Goal: Use online tool/utility

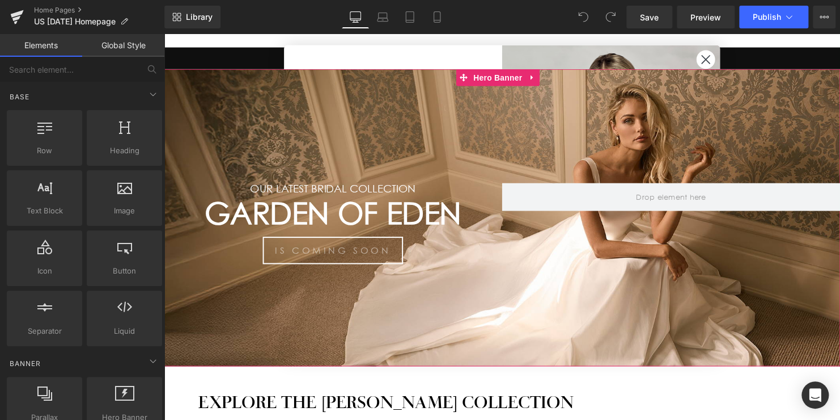
scroll to position [113, 0]
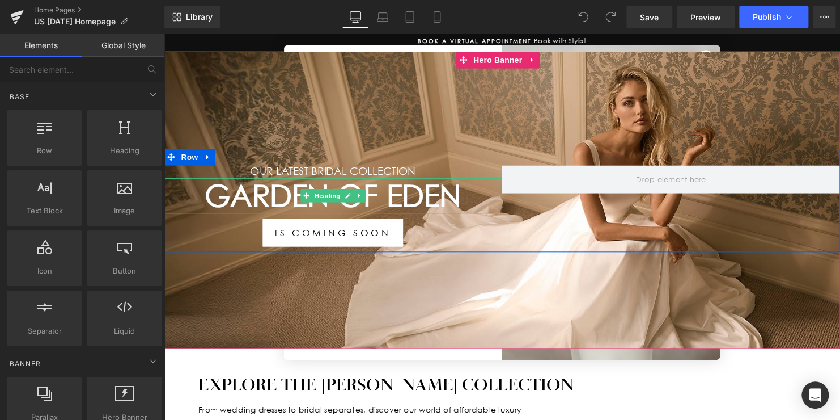
click at [399, 197] on h1 "Garden Of Eden" at bounding box center [335, 198] width 343 height 36
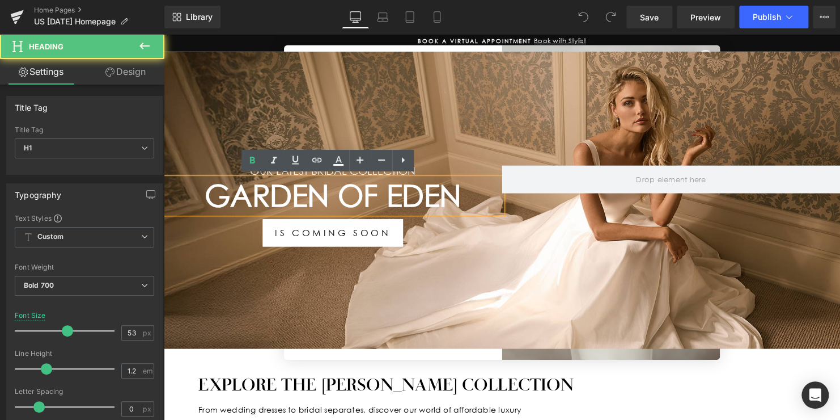
click at [445, 195] on h1 "Garden Of Eden" at bounding box center [335, 198] width 343 height 36
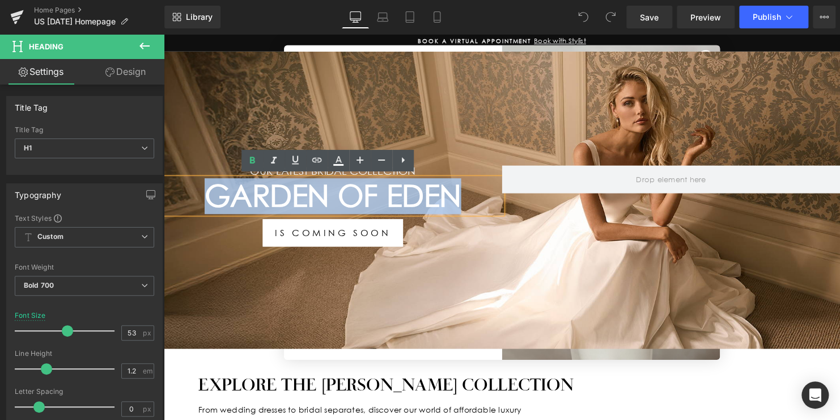
drag, startPoint x: 463, startPoint y: 195, endPoint x: 198, endPoint y: 195, distance: 264.8
click at [198, 195] on h1 "Garden Of Eden" at bounding box center [335, 198] width 343 height 36
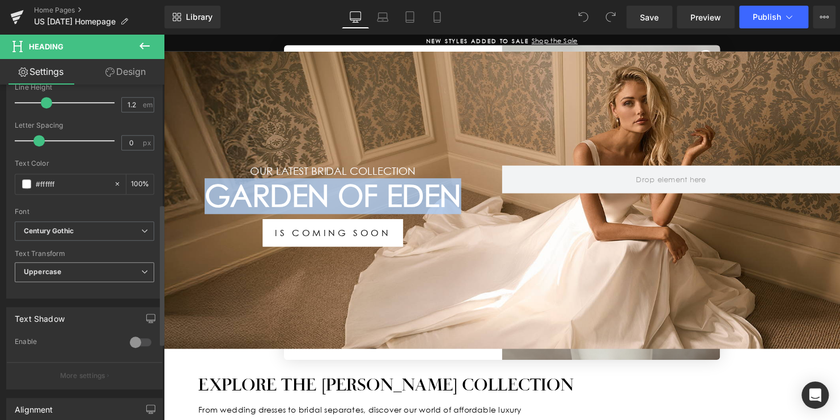
scroll to position [283, 0]
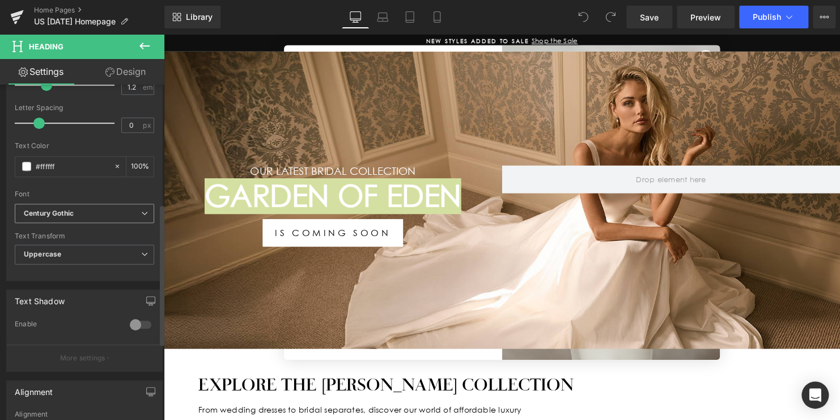
click at [91, 209] on b "Century Gothic" at bounding box center [82, 214] width 117 height 10
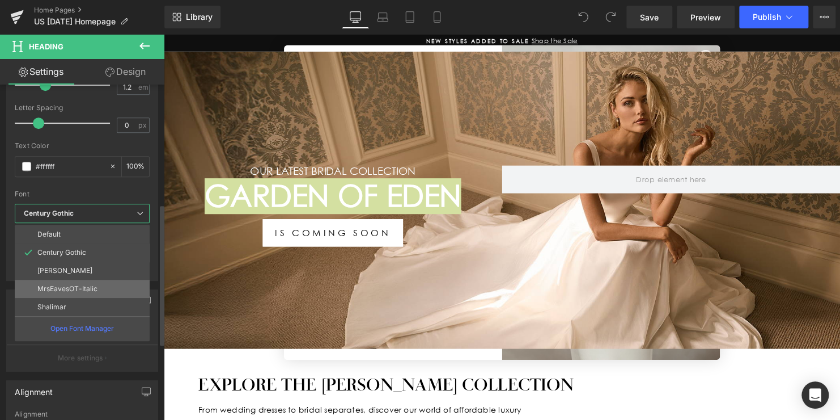
click at [69, 287] on p "MrsEavesOT-Italic" at bounding box center [67, 289] width 60 height 8
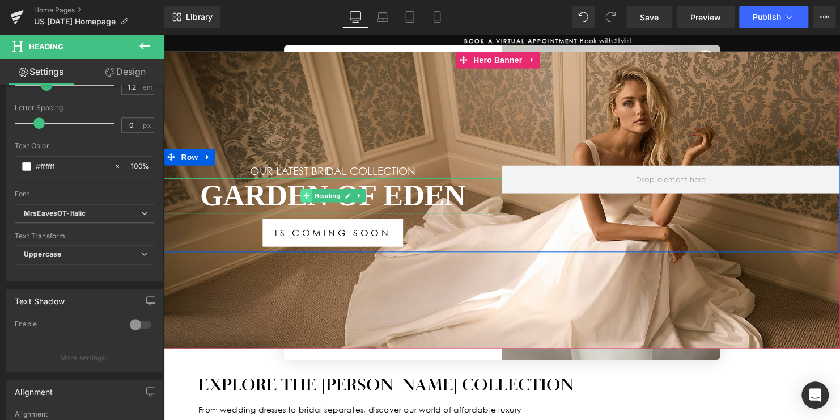
click at [308, 191] on span at bounding box center [308, 198] width 12 height 14
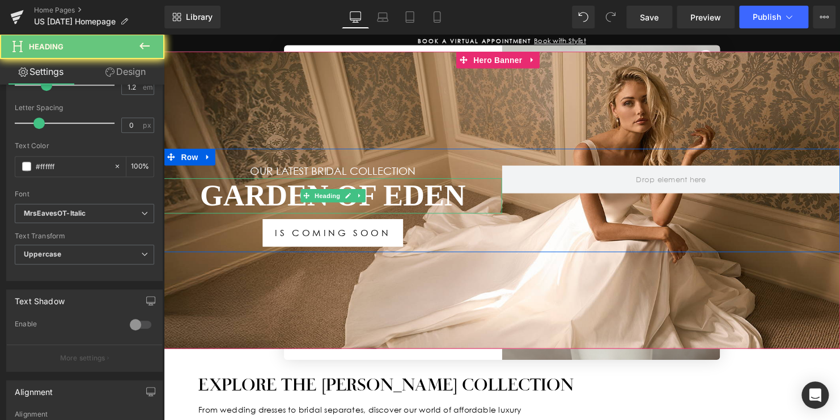
click at [458, 194] on h1 "Garden Of Eden" at bounding box center [335, 198] width 343 height 36
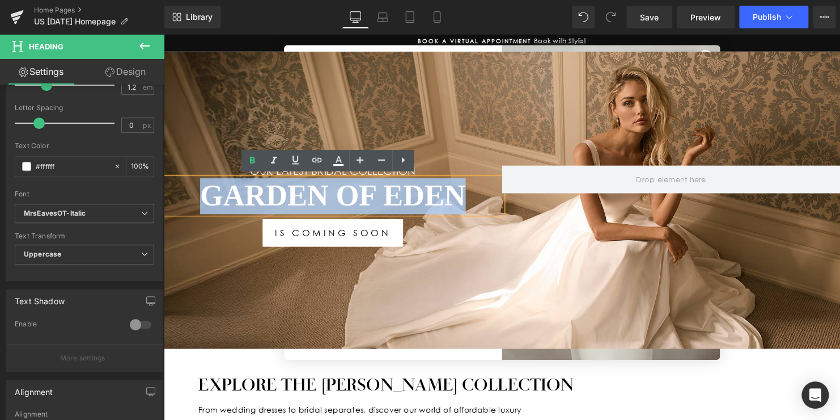
drag, startPoint x: 465, startPoint y: 196, endPoint x: 197, endPoint y: 201, distance: 268.2
click at [197, 201] on h1 "Garden Of Eden" at bounding box center [335, 198] width 343 height 36
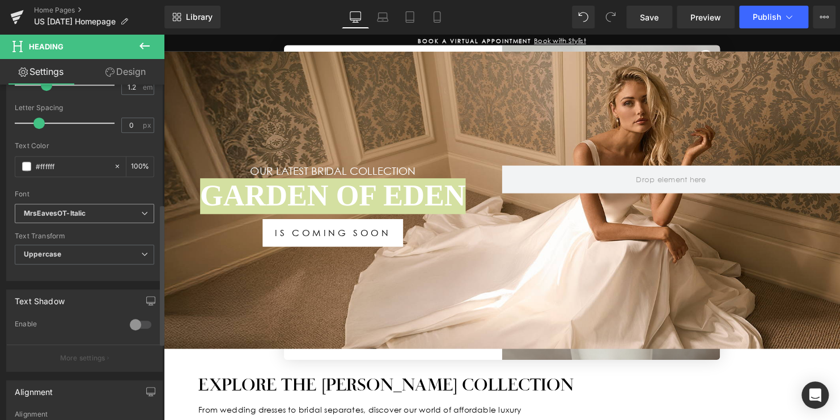
click at [94, 215] on b "MrsEavesOT-Italic" at bounding box center [82, 214] width 117 height 10
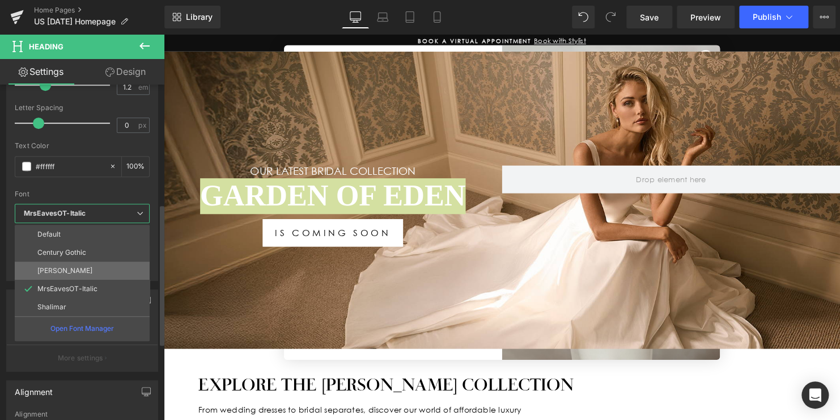
click at [65, 272] on li "[PERSON_NAME]" at bounding box center [82, 270] width 135 height 18
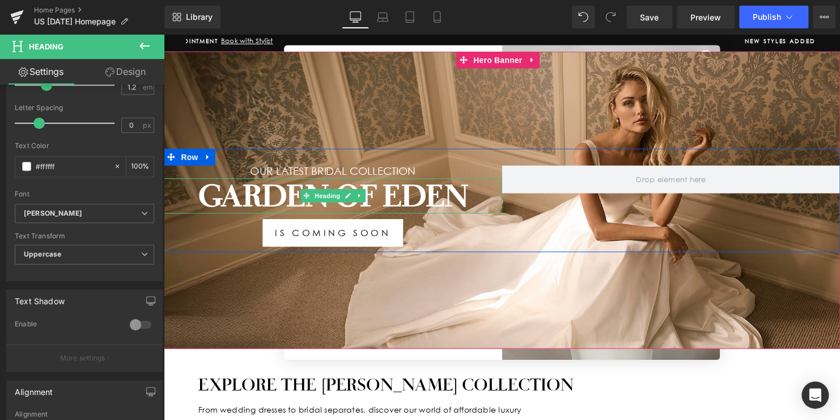
click at [474, 185] on h1 "Garden Of Eden" at bounding box center [335, 198] width 343 height 36
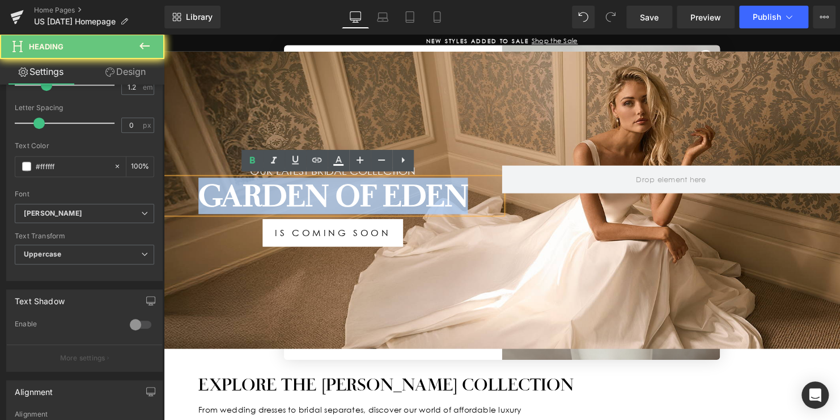
drag, startPoint x: 469, startPoint y: 194, endPoint x: 187, endPoint y: 200, distance: 283.0
click at [189, 200] on h1 "Garden Of Eden" at bounding box center [335, 198] width 343 height 36
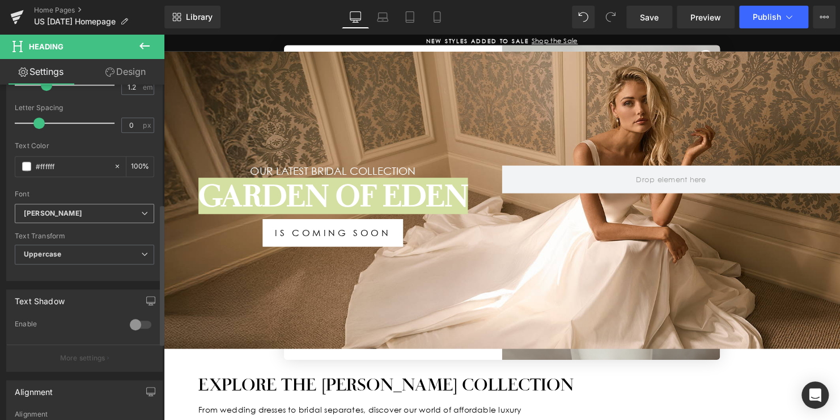
click at [84, 215] on b "[PERSON_NAME]" at bounding box center [82, 214] width 117 height 10
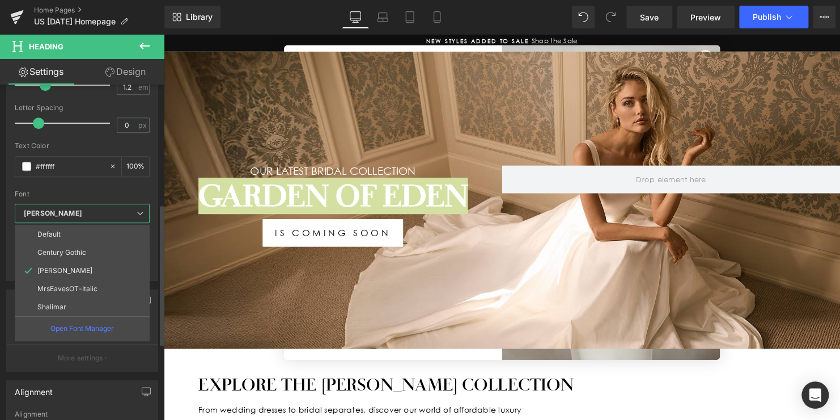
click at [77, 285] on p "MrsEavesOT-Italic" at bounding box center [67, 289] width 60 height 8
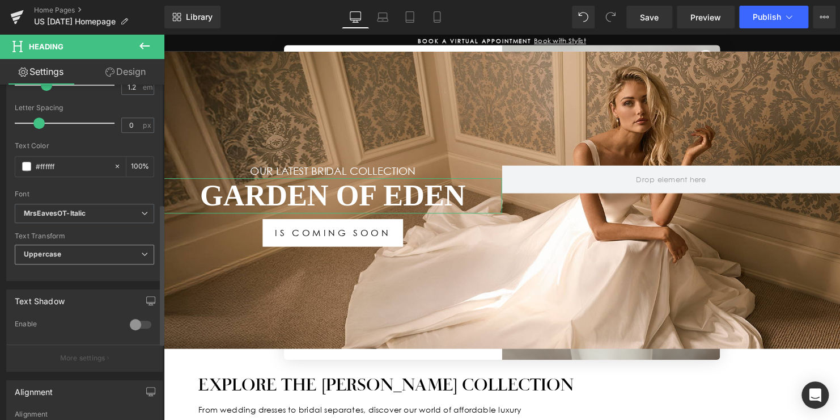
click at [83, 256] on span "Uppercase" at bounding box center [84, 254] width 139 height 20
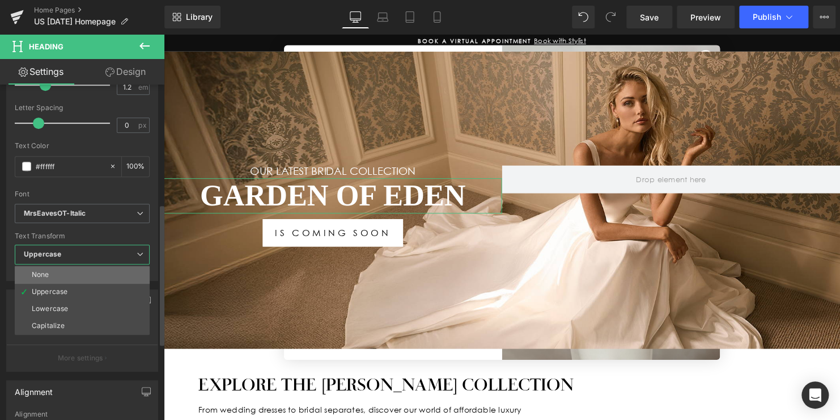
click at [79, 272] on li "None" at bounding box center [82, 274] width 135 height 17
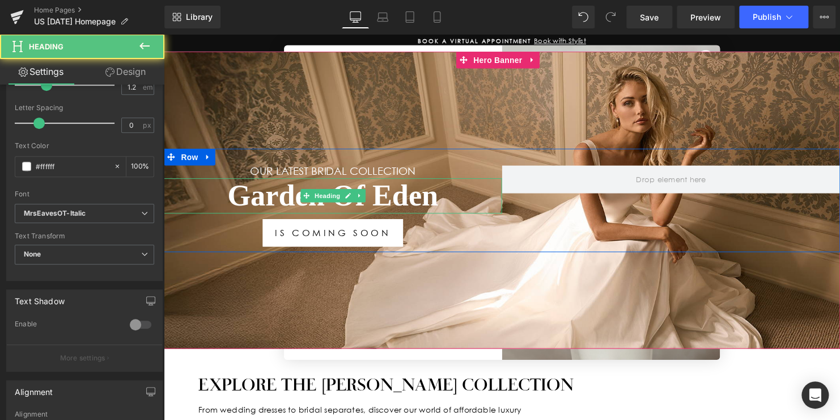
click at [389, 201] on h1 "Garden Of Eden" at bounding box center [335, 198] width 343 height 36
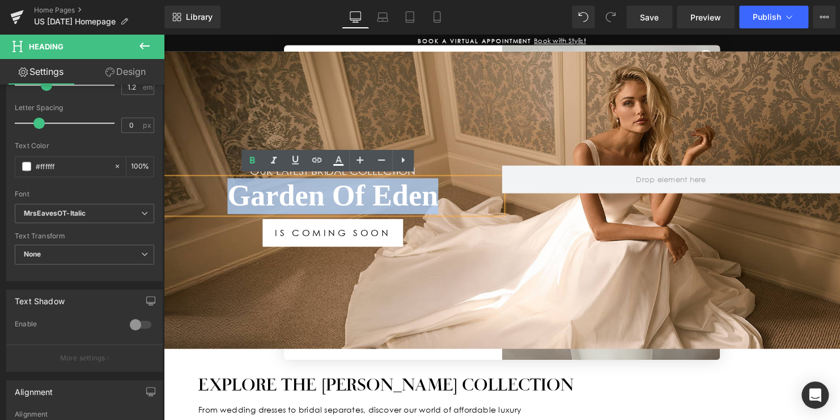
drag, startPoint x: 316, startPoint y: 201, endPoint x: 228, endPoint y: 201, distance: 87.3
click at [228, 201] on h1 "Garden Of Eden" at bounding box center [335, 198] width 343 height 36
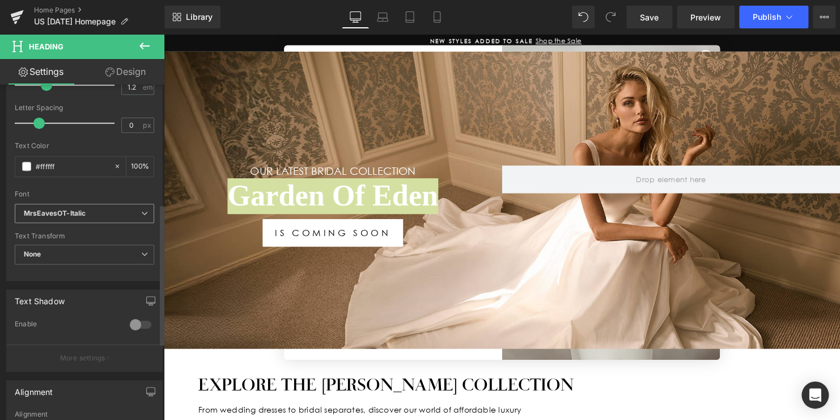
click at [102, 213] on b "MrsEavesOT-Italic" at bounding box center [82, 214] width 117 height 10
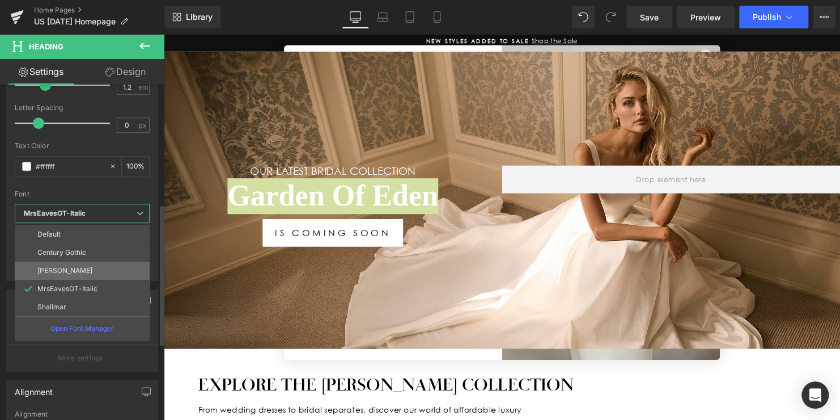
click at [62, 272] on p "[PERSON_NAME]" at bounding box center [64, 270] width 55 height 8
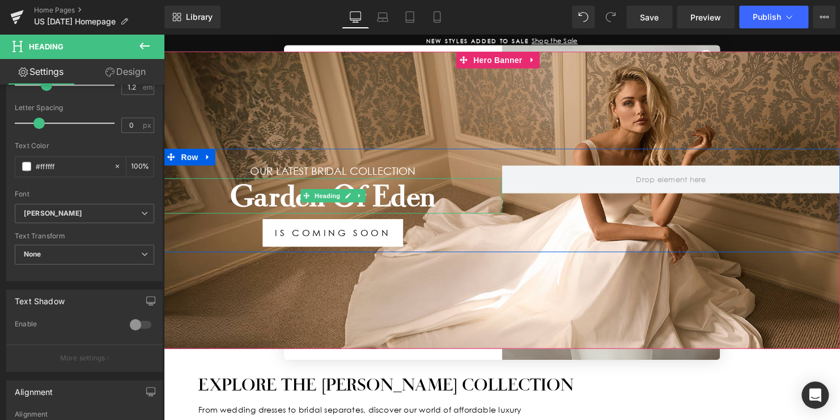
click at [359, 202] on link at bounding box center [363, 198] width 12 height 14
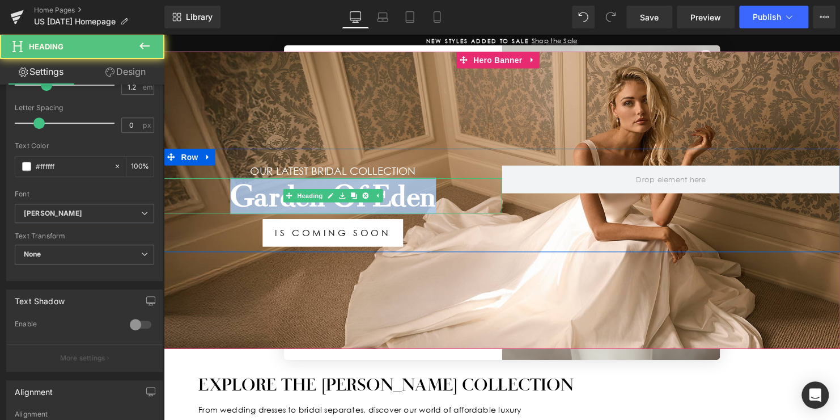
drag, startPoint x: 443, startPoint y: 200, endPoint x: 218, endPoint y: 198, distance: 225.1
click at [221, 198] on h1 "Garden Of Eden" at bounding box center [335, 198] width 343 height 36
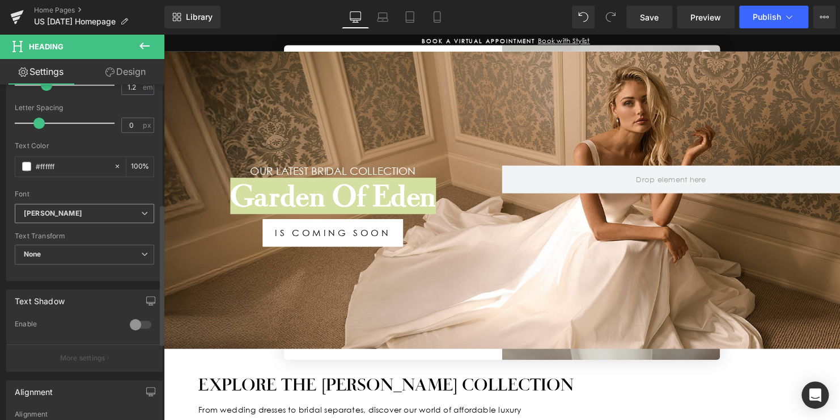
click at [84, 209] on b "[PERSON_NAME]" at bounding box center [82, 214] width 117 height 10
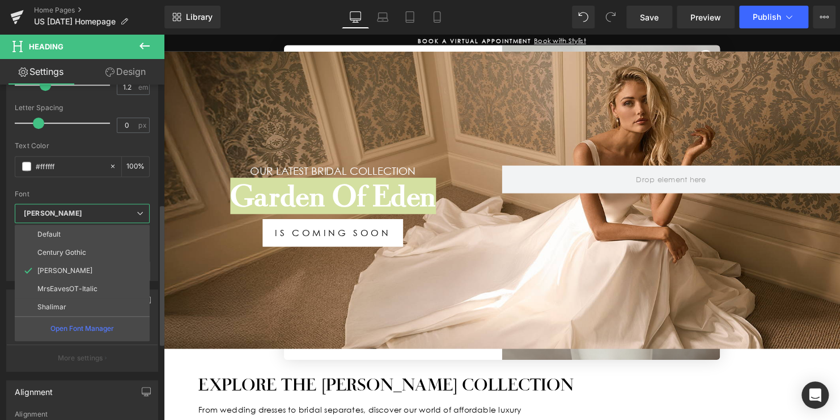
click at [66, 286] on p "MrsEavesOT-Italic" at bounding box center [67, 289] width 60 height 8
